Goal: Task Accomplishment & Management: Complete application form

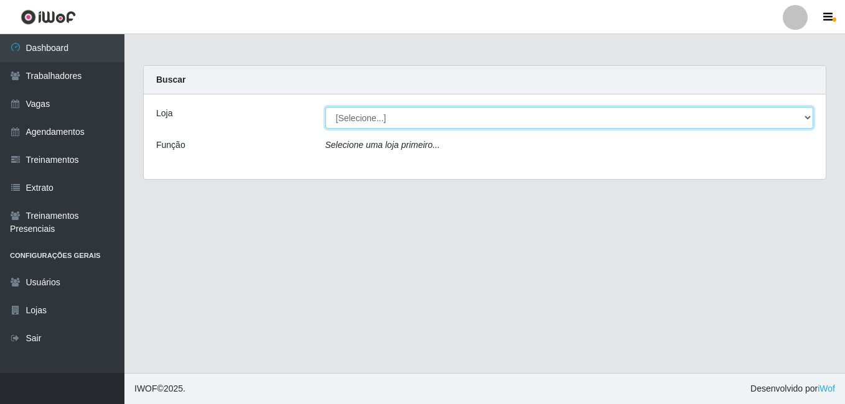
click at [355, 113] on select "[Selecione...] BL Importadora" at bounding box center [569, 118] width 488 height 22
select select "259"
click at [325, 107] on select "[Selecione...] BL Importadora" at bounding box center [569, 118] width 488 height 22
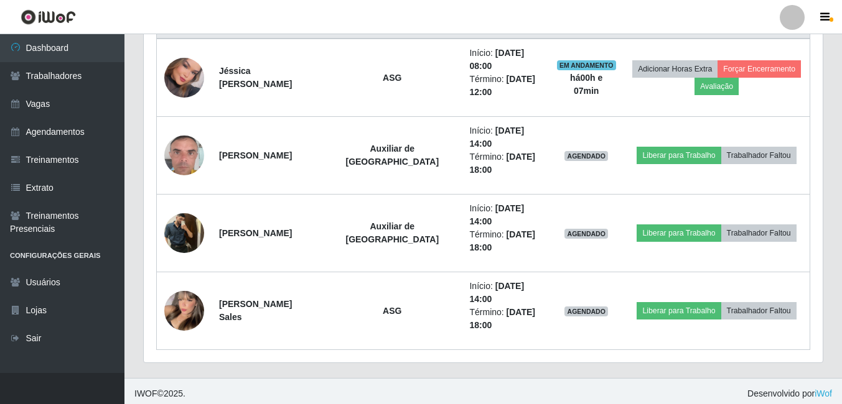
scroll to position [511, 0]
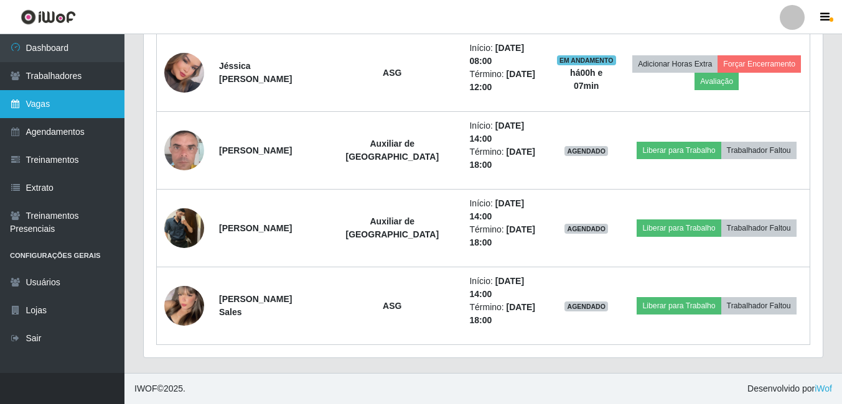
click at [29, 95] on link "Vagas" at bounding box center [62, 104] width 124 height 28
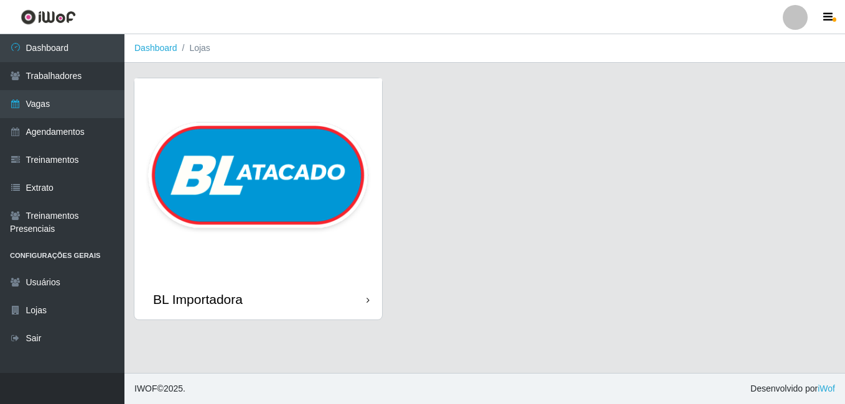
click at [211, 149] on img at bounding box center [258, 178] width 248 height 201
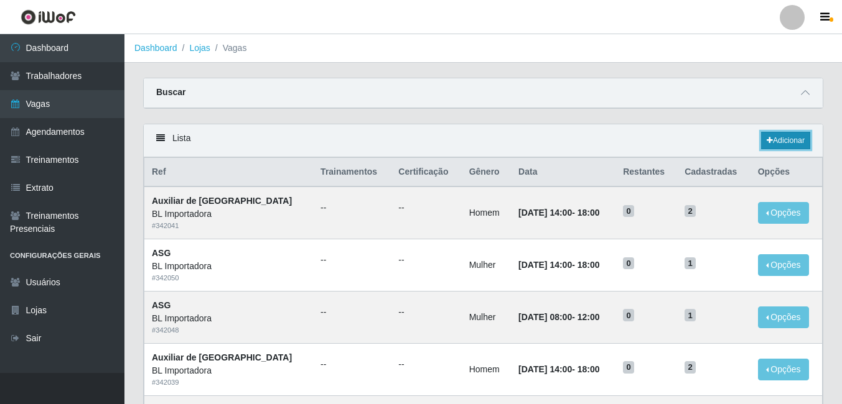
click at [798, 139] on link "Adicionar" at bounding box center [785, 140] width 49 height 17
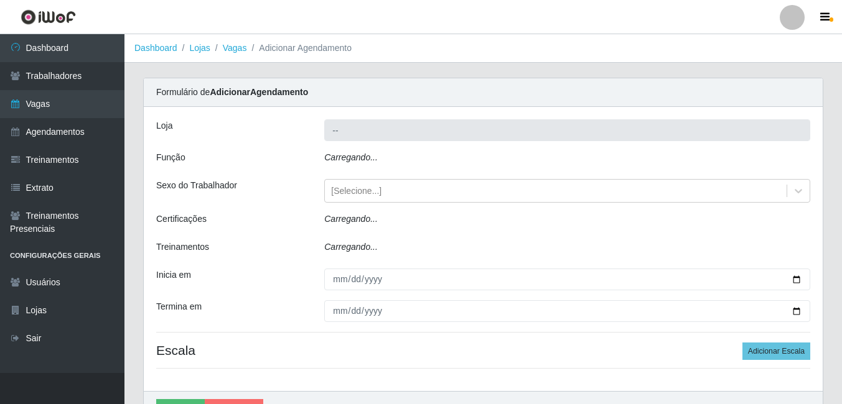
type input "BL Importadora"
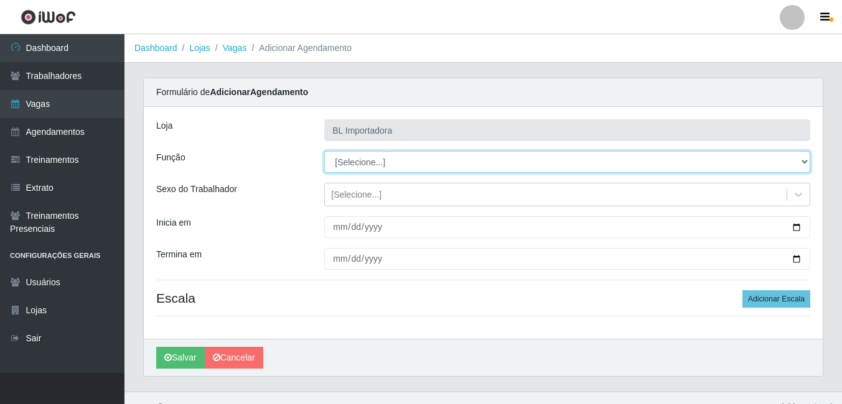
click at [398, 167] on select "[Selecione...] ASG ASG + ASG ++ Auxiliar Administrativo Auxiliar administrativo…" at bounding box center [567, 162] width 486 height 22
select select "75"
click at [324, 151] on select "[Selecione...] ASG ASG + ASG ++ Auxiliar Administrativo Auxiliar administrativo…" at bounding box center [567, 162] width 486 height 22
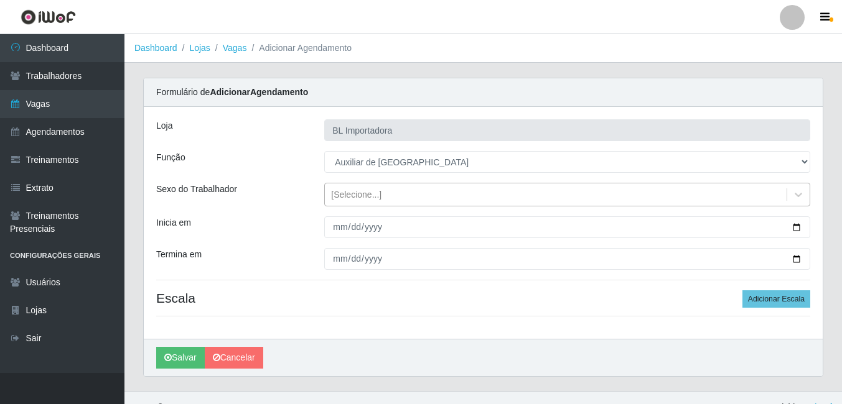
click at [383, 194] on div "[Selecione...]" at bounding box center [556, 195] width 462 height 21
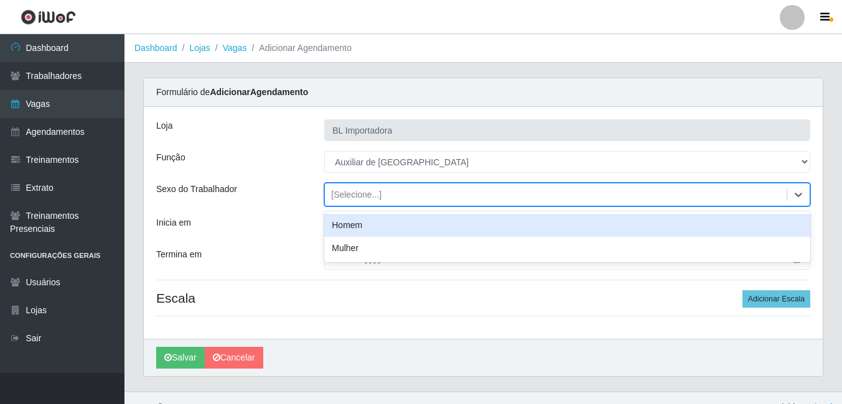
click at [379, 232] on div "Homem" at bounding box center [567, 225] width 486 height 23
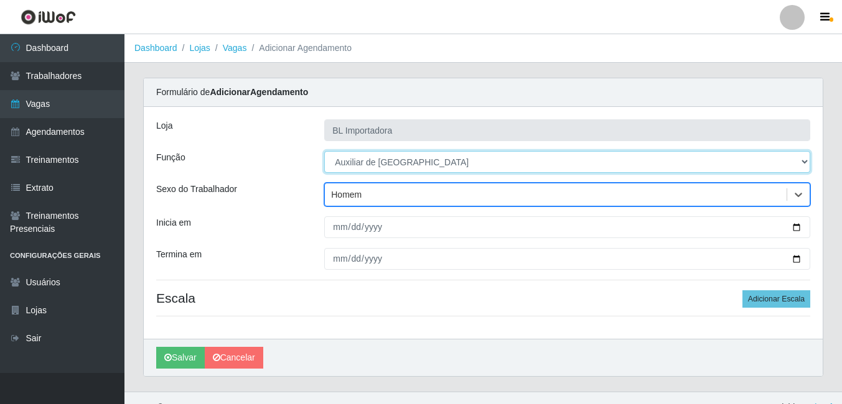
click at [394, 171] on select "[Selecione...] ASG ASG + ASG ++ Auxiliar Administrativo Auxiliar administrativo…" at bounding box center [567, 162] width 486 height 22
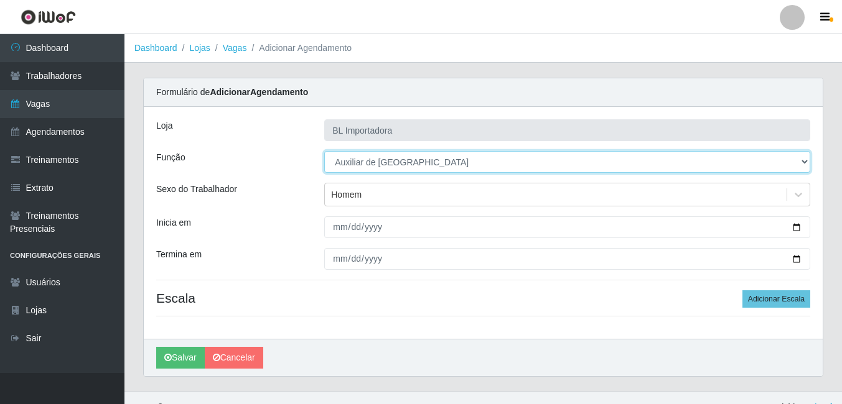
click at [394, 171] on select "[Selecione...] ASG ASG + ASG ++ Auxiliar Administrativo Auxiliar administrativo…" at bounding box center [567, 162] width 486 height 22
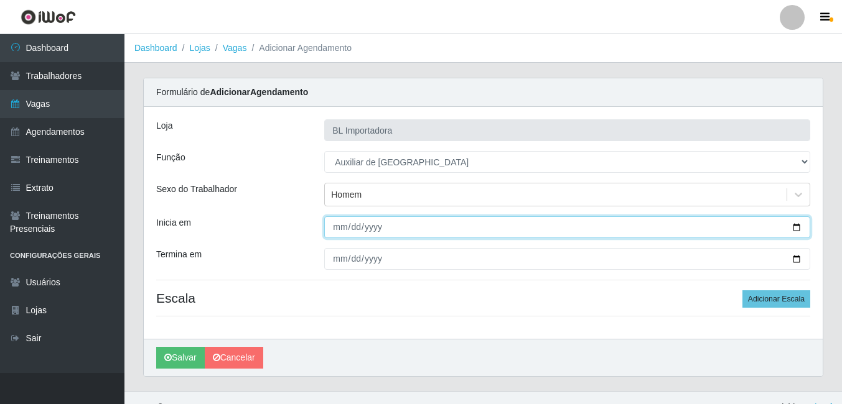
click at [338, 231] on input "Inicia em" at bounding box center [567, 227] width 486 height 22
type input "[DATE]"
click at [156, 347] on button "Salvar" at bounding box center [180, 358] width 49 height 22
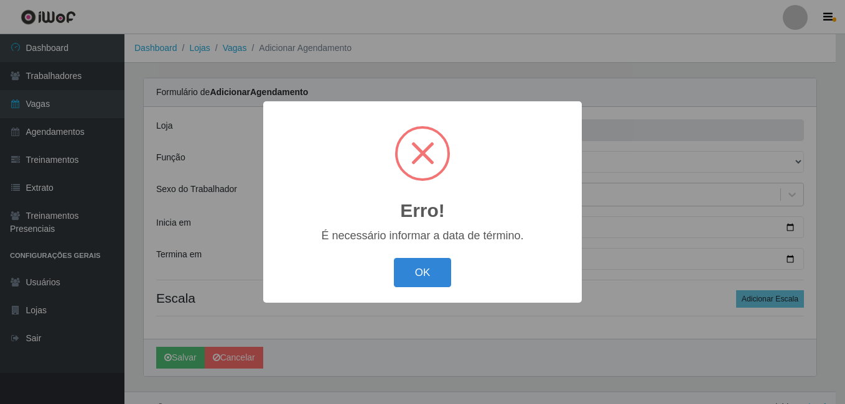
click at [390, 269] on div "OK Cancel" at bounding box center [423, 272] width 294 height 35
click at [395, 267] on button "OK" at bounding box center [423, 272] width 58 height 29
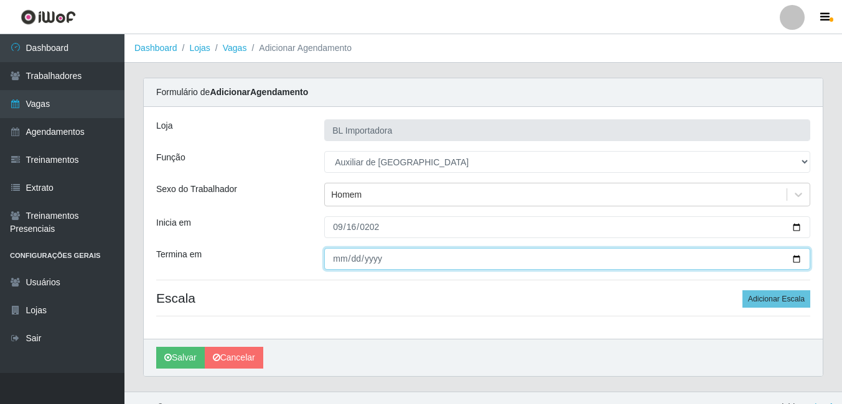
click at [341, 262] on input "Termina em" at bounding box center [567, 259] width 486 height 22
type input "[DATE]"
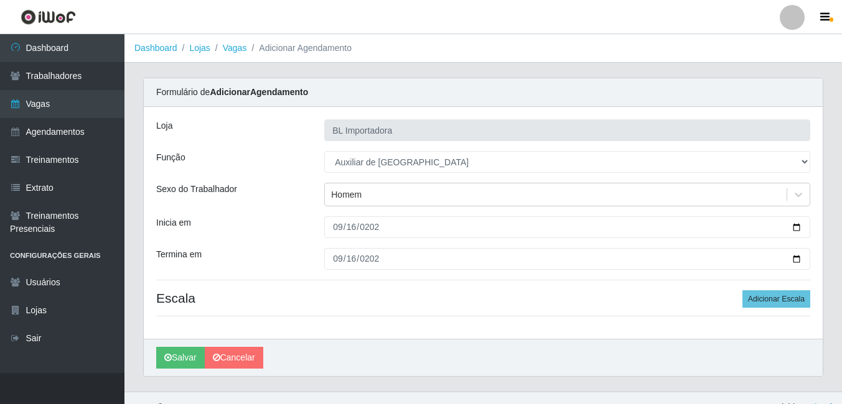
click at [283, 183] on div "Sexo do Trabalhador" at bounding box center [231, 195] width 168 height 24
click at [751, 299] on button "Adicionar Escala" at bounding box center [776, 298] width 68 height 17
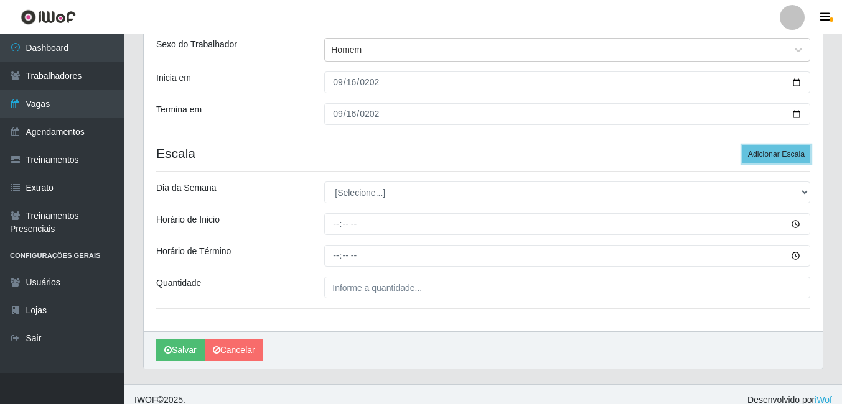
scroll to position [156, 0]
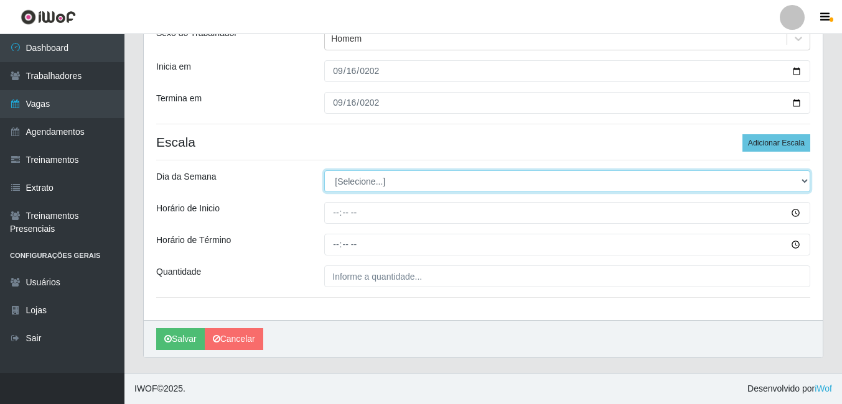
click at [416, 177] on select "[Selecione...] Segunda Terça Quarta Quinta Sexta Sábado Domingo" at bounding box center [567, 181] width 486 height 22
select select "2"
click at [324, 170] on select "[Selecione...] Segunda Terça Quarta Quinta Sexta Sábado Domingo" at bounding box center [567, 181] width 486 height 22
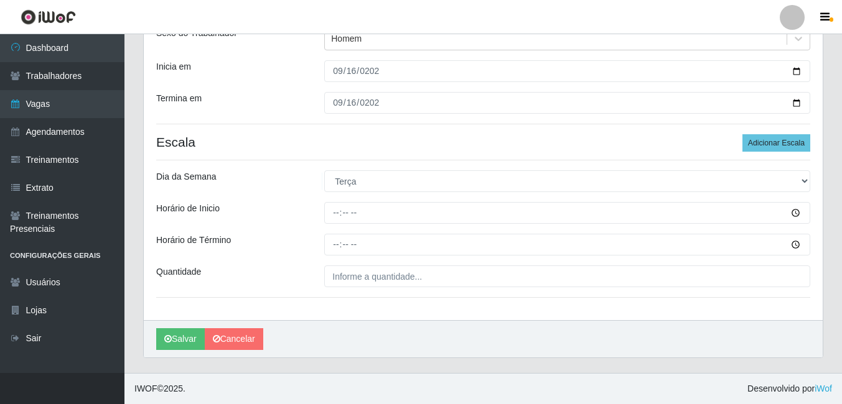
click at [337, 195] on div "Loja BL Importadora Função [Selecione...] ASG ASG + ASG ++ Auxiliar Administrat…" at bounding box center [483, 135] width 679 height 369
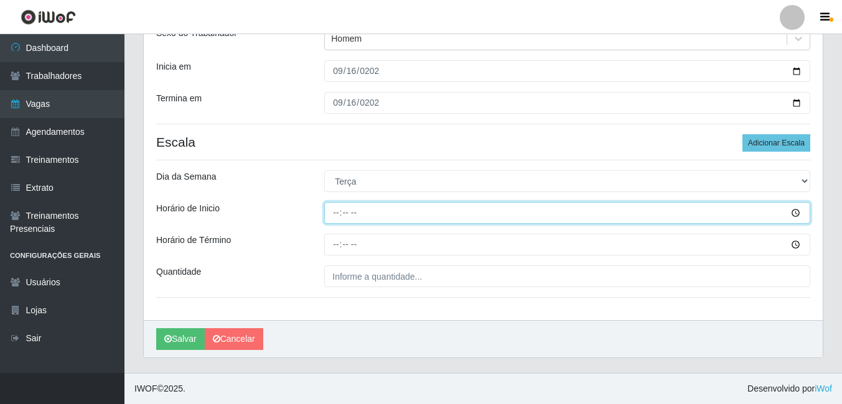
click at [332, 212] on input "Horário de Inicio" at bounding box center [567, 213] width 486 height 22
type input "08:00"
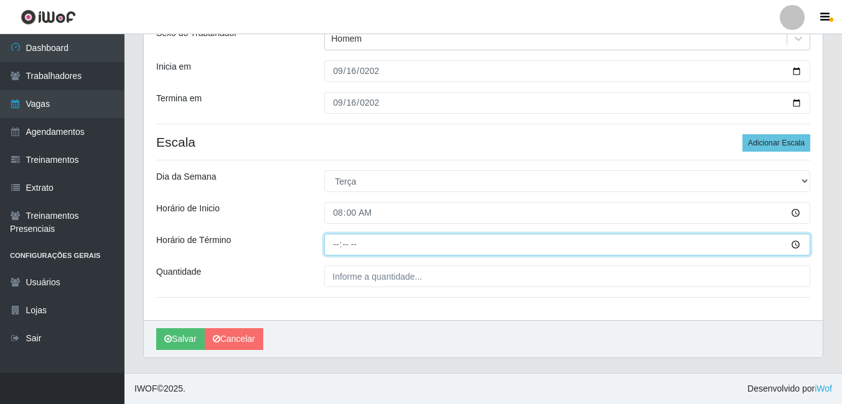
click at [345, 242] on input "Horário de Término" at bounding box center [567, 245] width 486 height 22
click at [333, 242] on input "Horário de Término" at bounding box center [567, 245] width 486 height 22
type input "12:00"
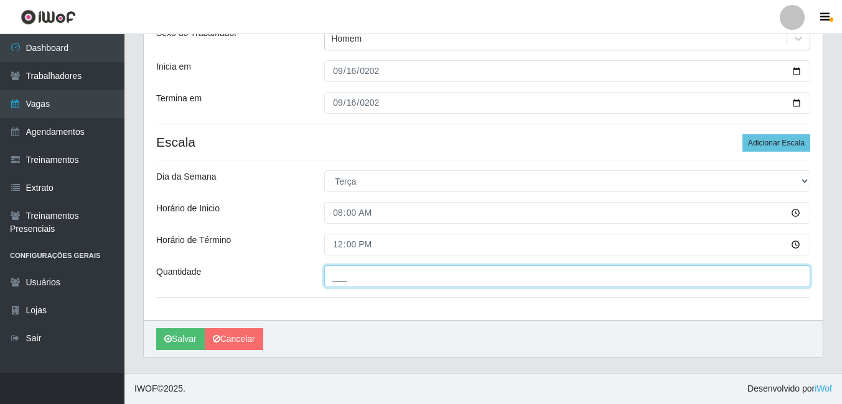
click at [349, 272] on input "___" at bounding box center [567, 277] width 486 height 22
type input "2__"
